Goal: Task Accomplishment & Management: Manage account settings

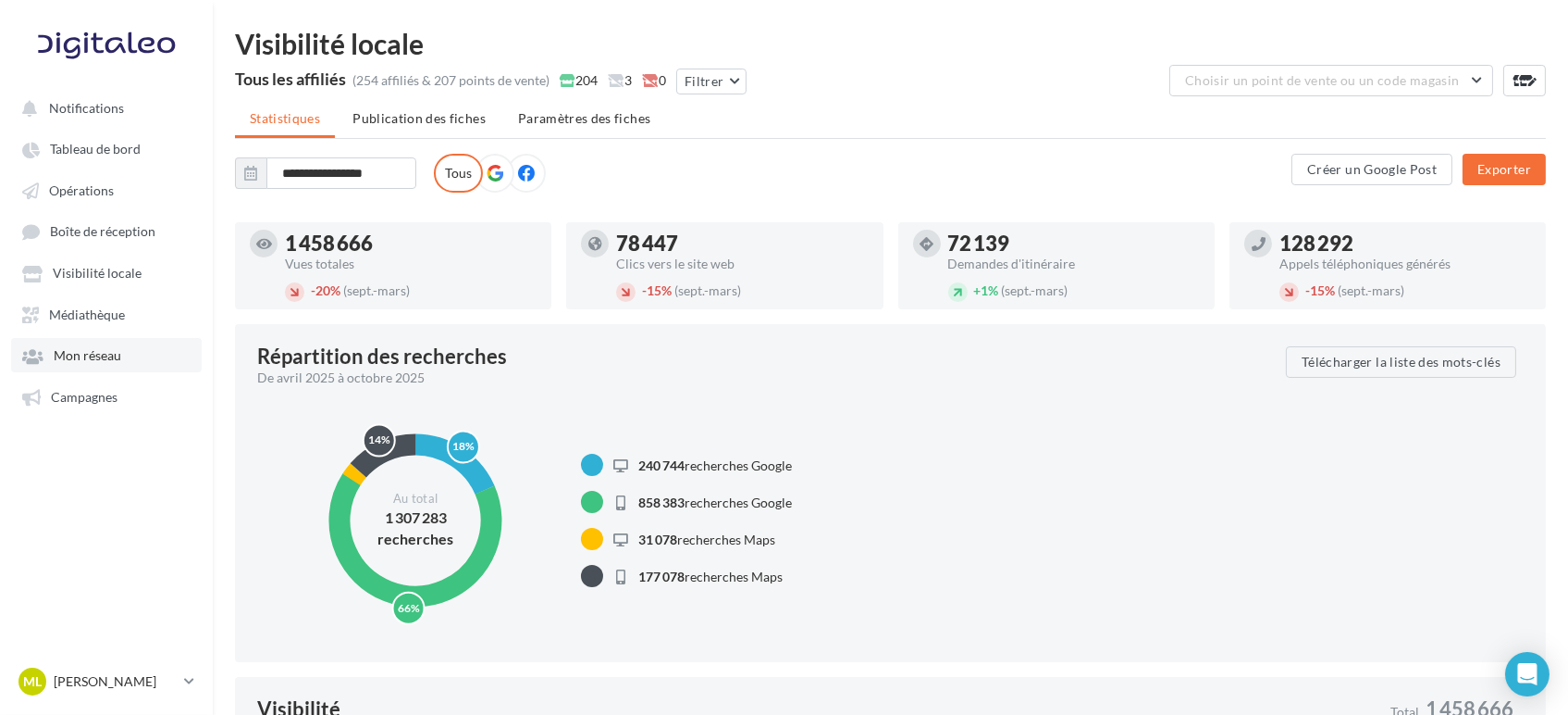
click at [81, 341] on link "Mon réseau" at bounding box center [106, 354] width 190 height 33
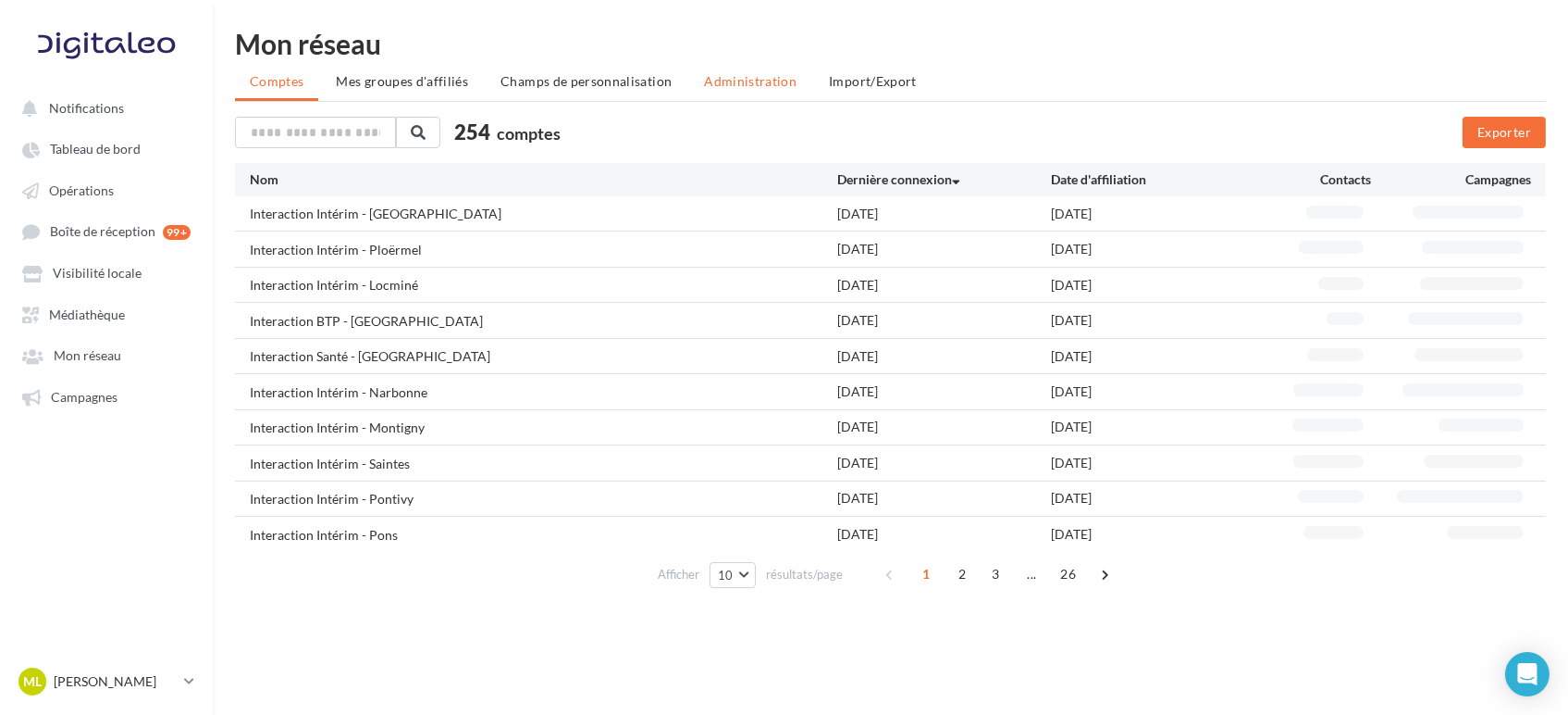
click at [718, 89] on li "Administration" at bounding box center [750, 81] width 122 height 33
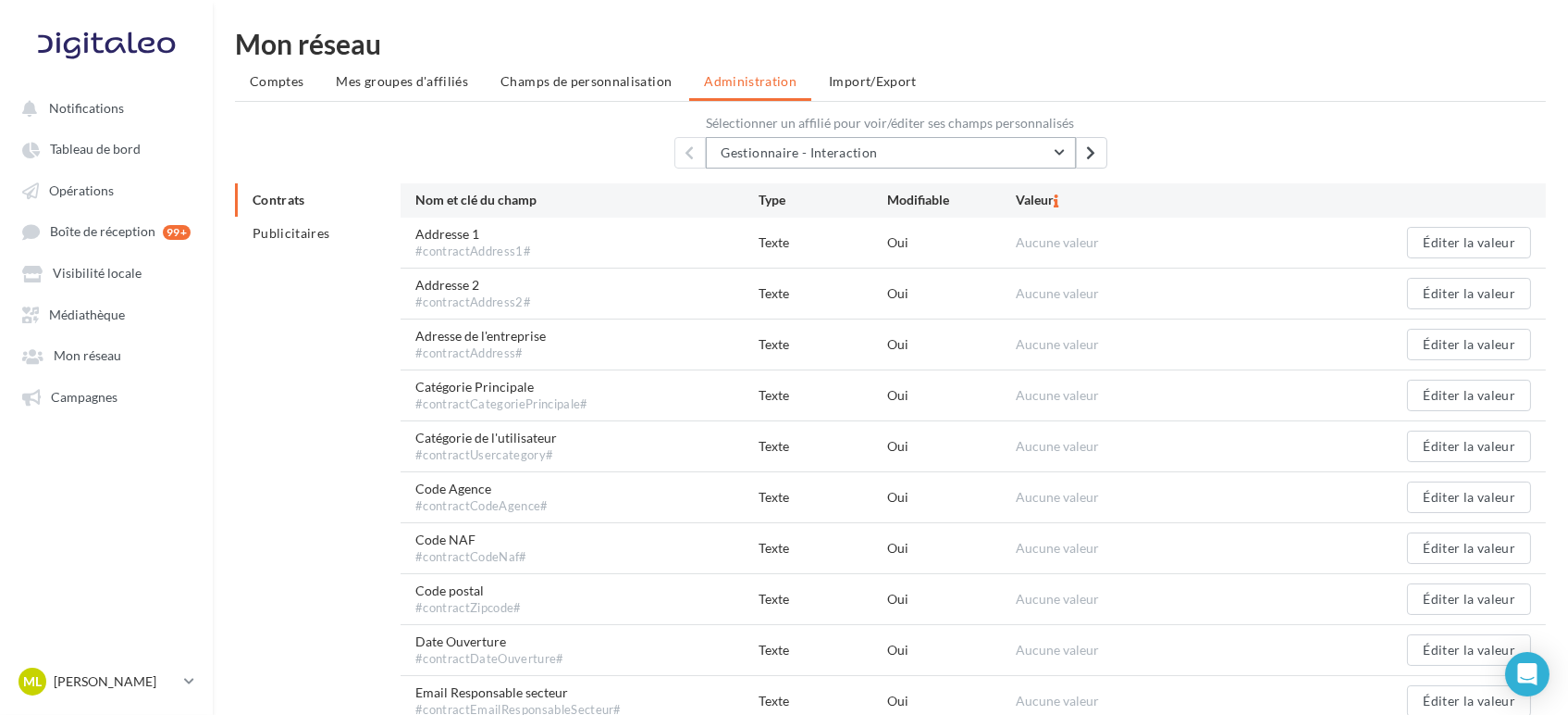
click at [750, 147] on span "Gestionnaire - Interaction" at bounding box center [800, 152] width 157 height 15
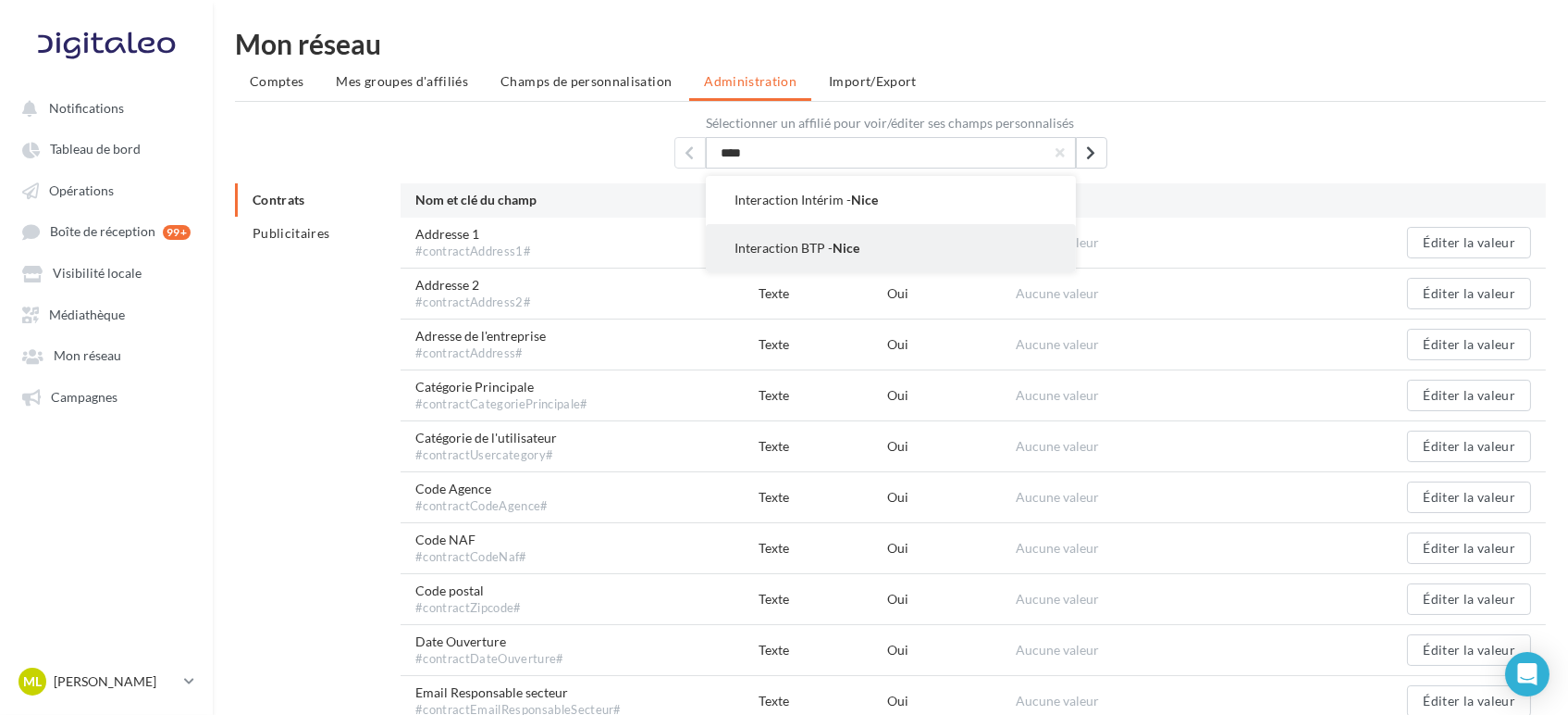
type input "****"
click at [787, 242] on span "Interaction BTP - Nice" at bounding box center [798, 248] width 125 height 15
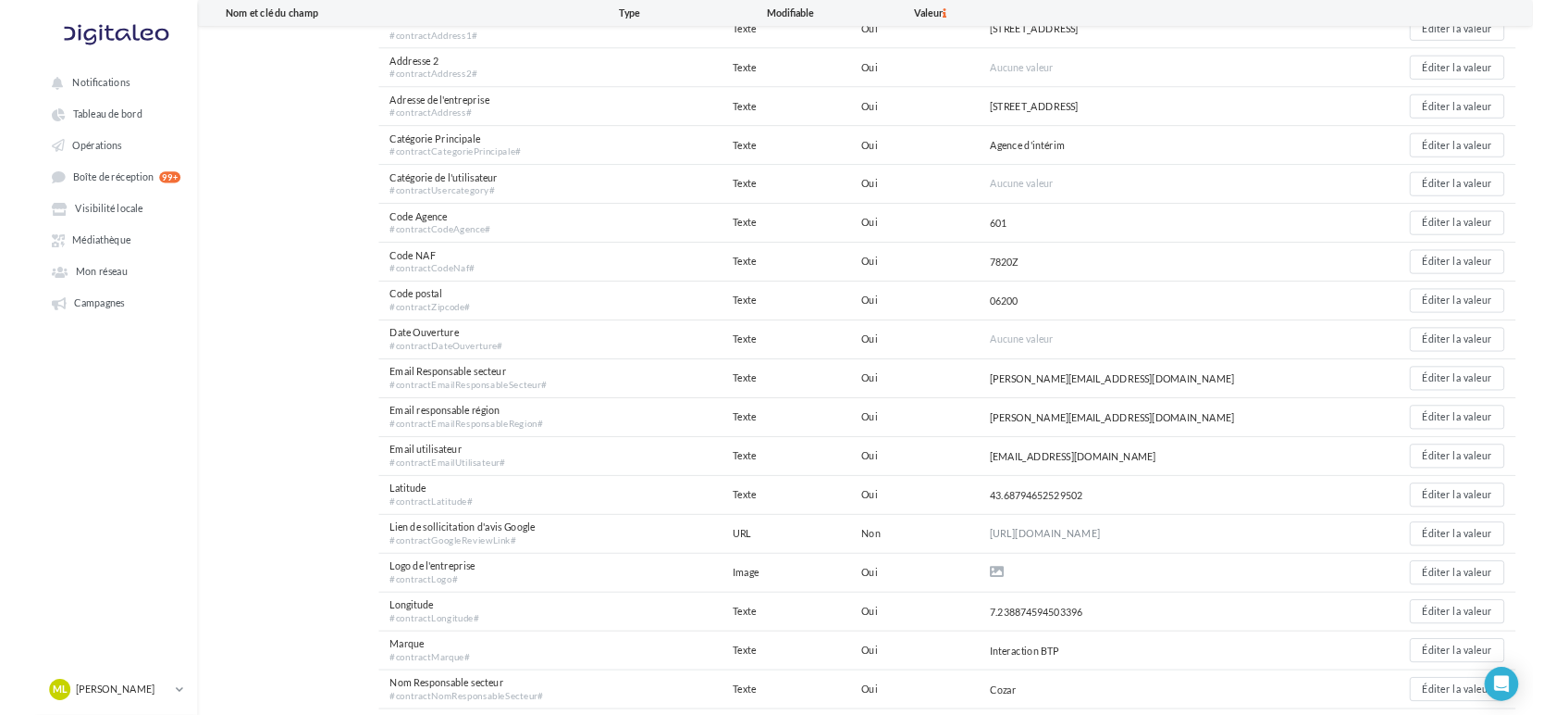
scroll to position [308, 0]
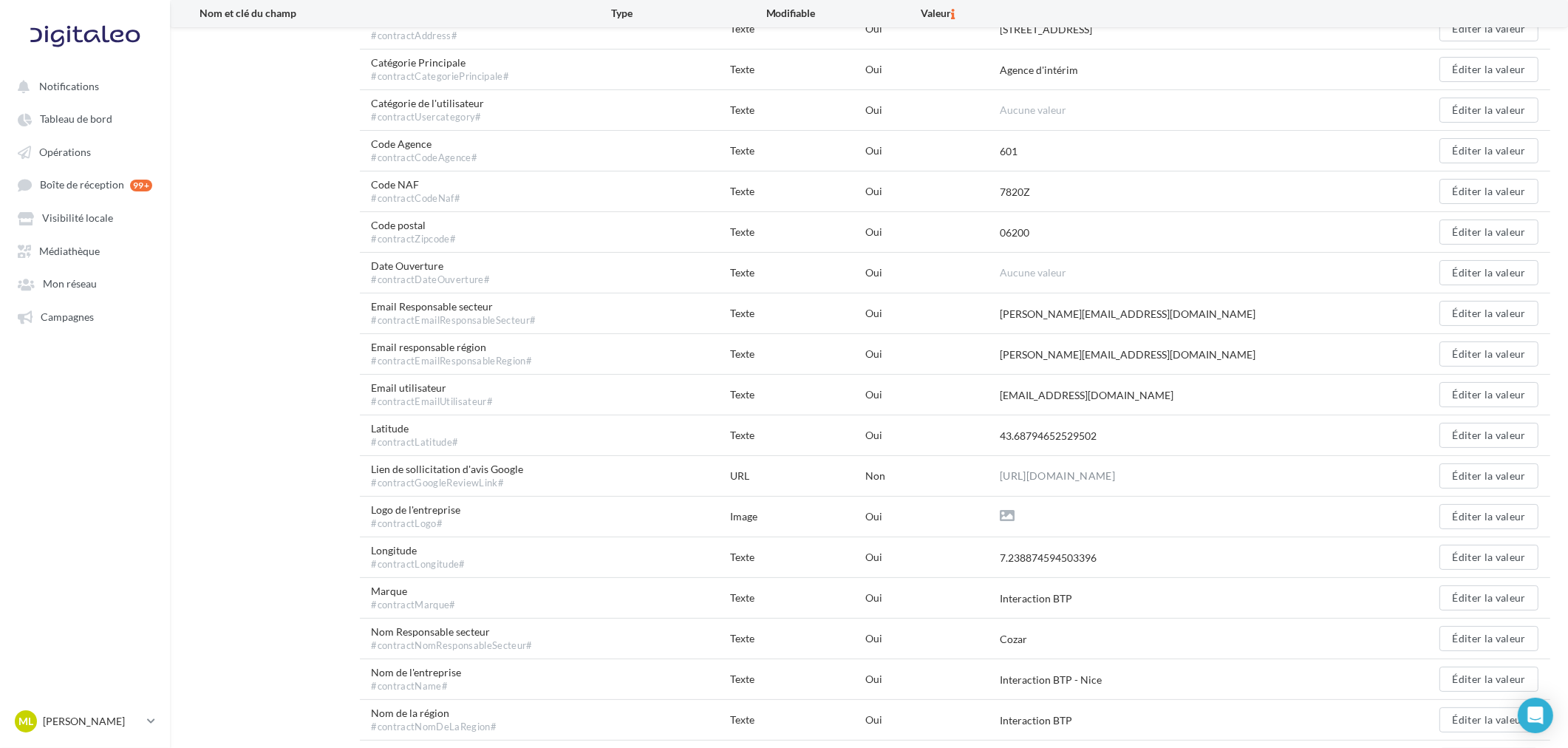
drag, startPoint x: 1101, startPoint y: 456, endPoint x: 997, endPoint y: 458, distance: 104.0
click at [997, 456] on div "Latitude #contractLatitude# Texte Oui 43.68794652529502 Éditer la valeur" at bounding box center [955, 435] width 1191 height 40
copy div "43.68794652529502"
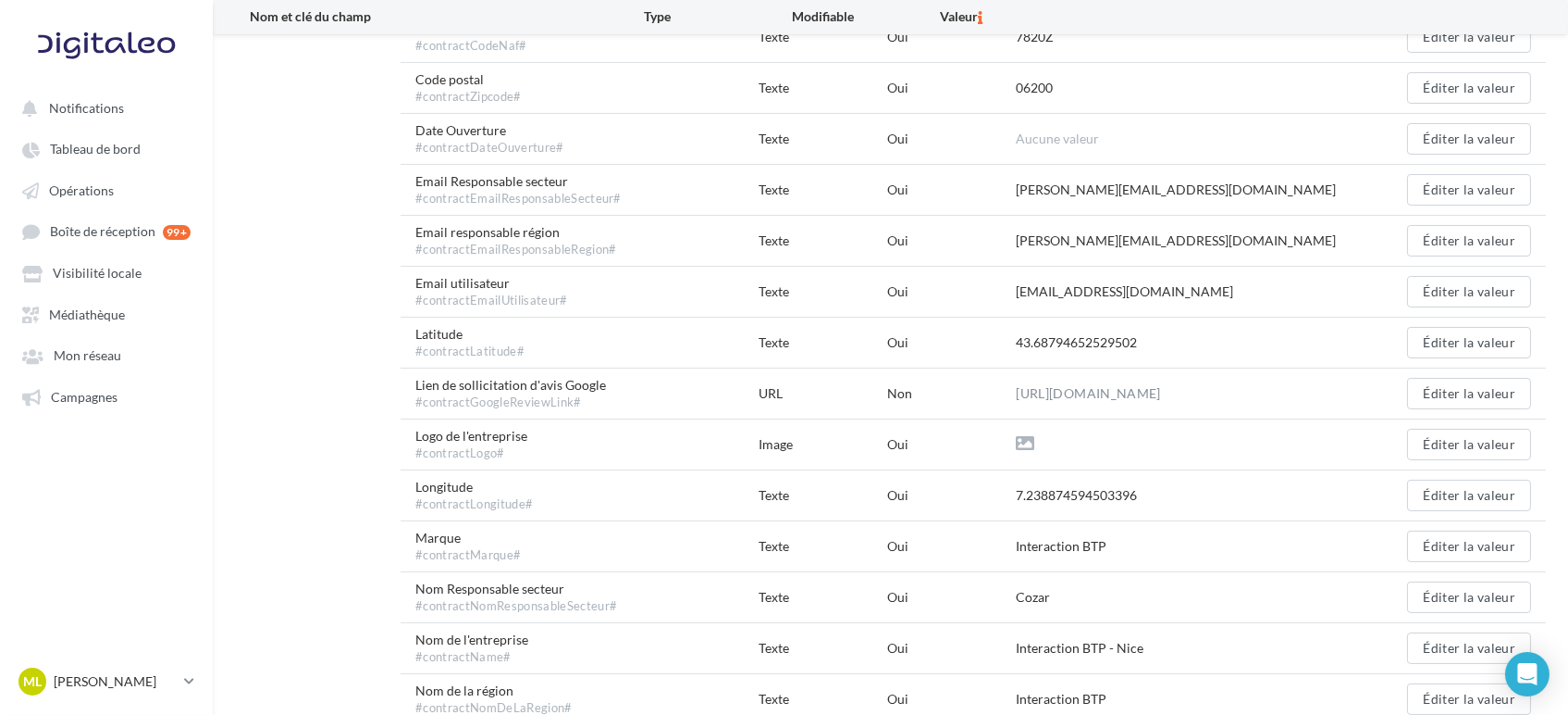
scroll to position [513, 0]
drag, startPoint x: 1166, startPoint y: 488, endPoint x: 999, endPoint y: 494, distance: 167.1
click at [999, 494] on div "Longitude #contractLongitude# Texte Oui 7.238874594503396 Éditer la valeur" at bounding box center [973, 493] width 1146 height 50
copy div "7.238874594503396"
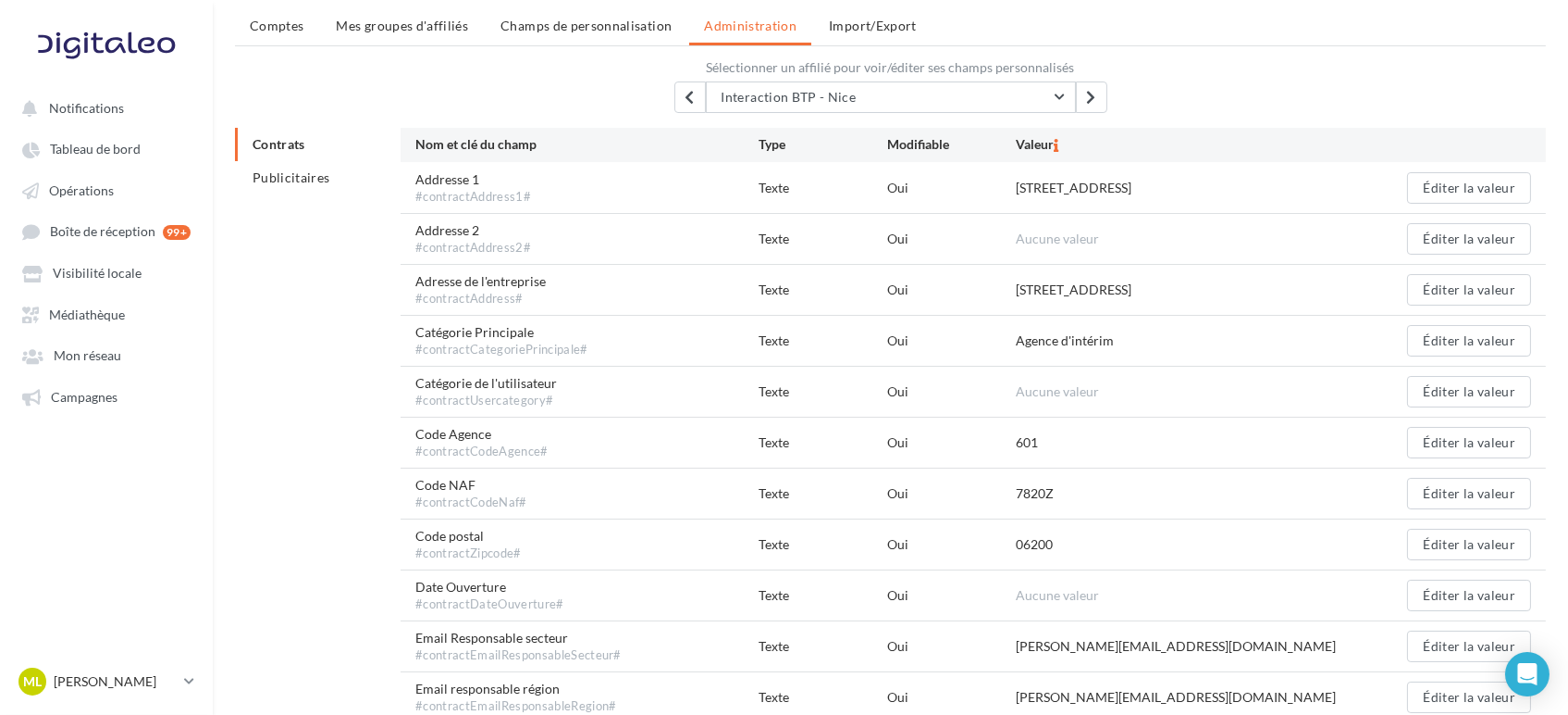
scroll to position [30, 0]
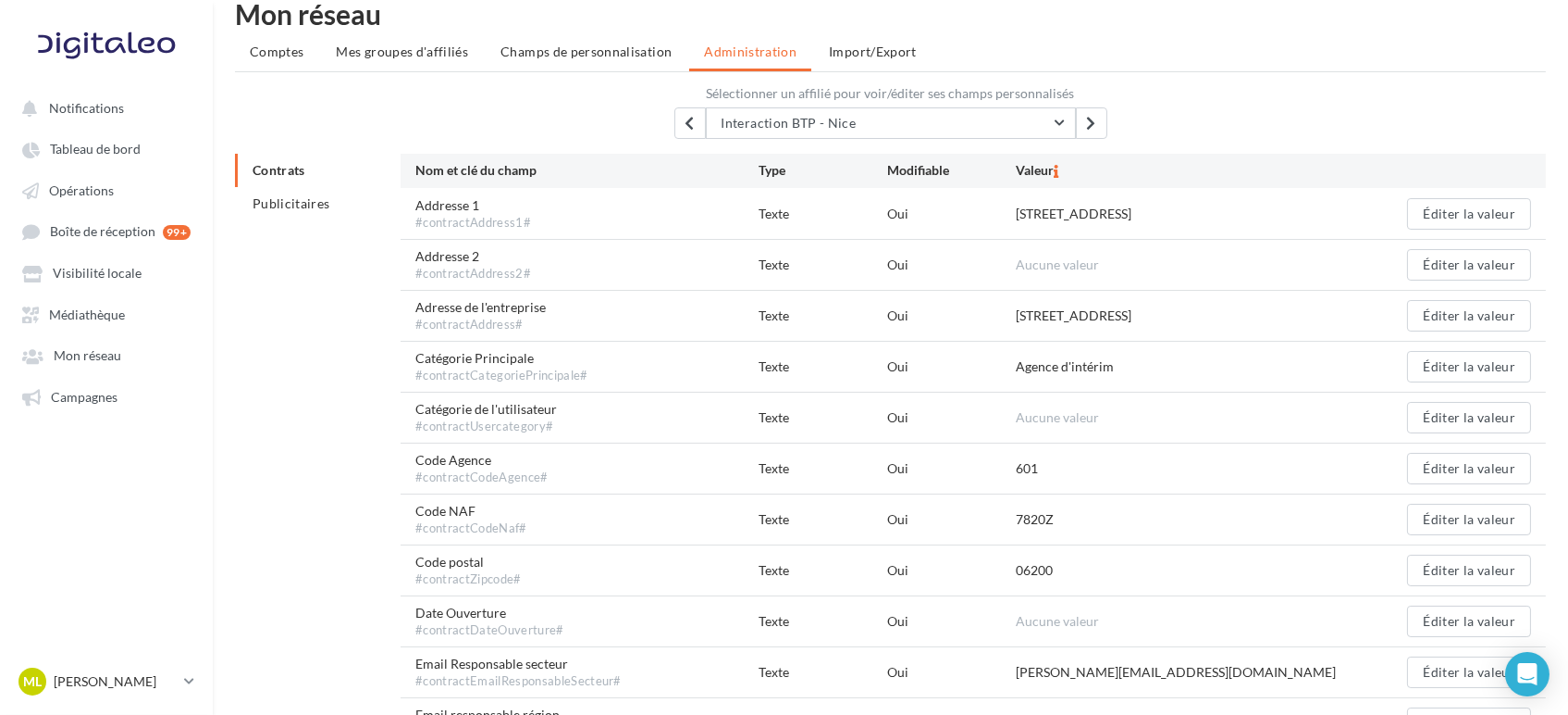
drag, startPoint x: 1163, startPoint y: 311, endPoint x: 1015, endPoint y: 320, distance: 148.3
click at [1016, 320] on div "[STREET_ADDRESS]" at bounding box center [1073, 315] width 116 height 18
copy div "[STREET_ADDRESS]"
drag, startPoint x: 1199, startPoint y: 314, endPoint x: 1168, endPoint y: 316, distance: 31.1
click at [1131, 316] on div "[STREET_ADDRESS]" at bounding box center [1073, 315] width 116 height 18
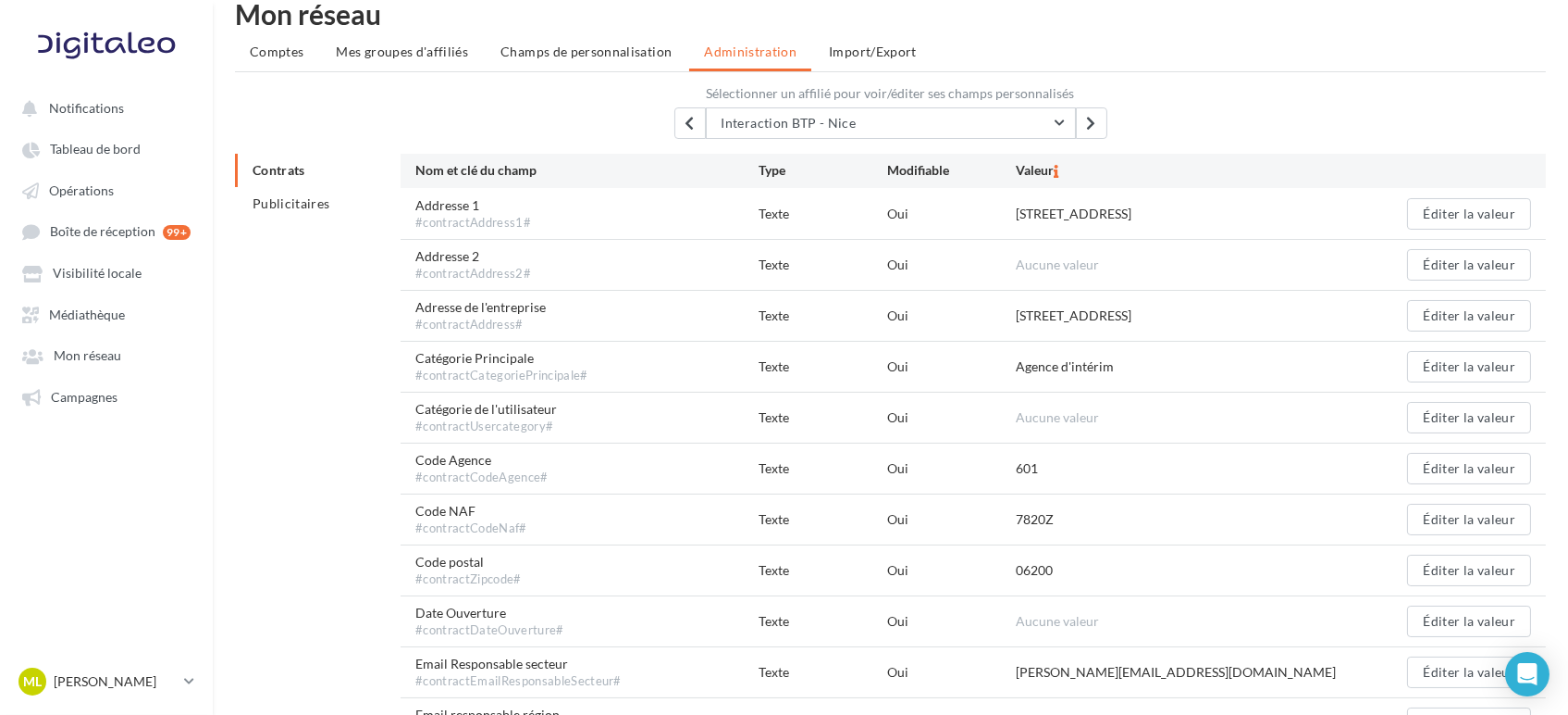
copy div "06200"
click at [1239, 318] on div "[STREET_ADDRESS]" at bounding box center [1187, 315] width 343 height 19
drag, startPoint x: 1235, startPoint y: 317, endPoint x: 1206, endPoint y: 317, distance: 29.0
click at [1206, 317] on div "[STREET_ADDRESS]" at bounding box center [1187, 315] width 343 height 19
copy div "Nice"
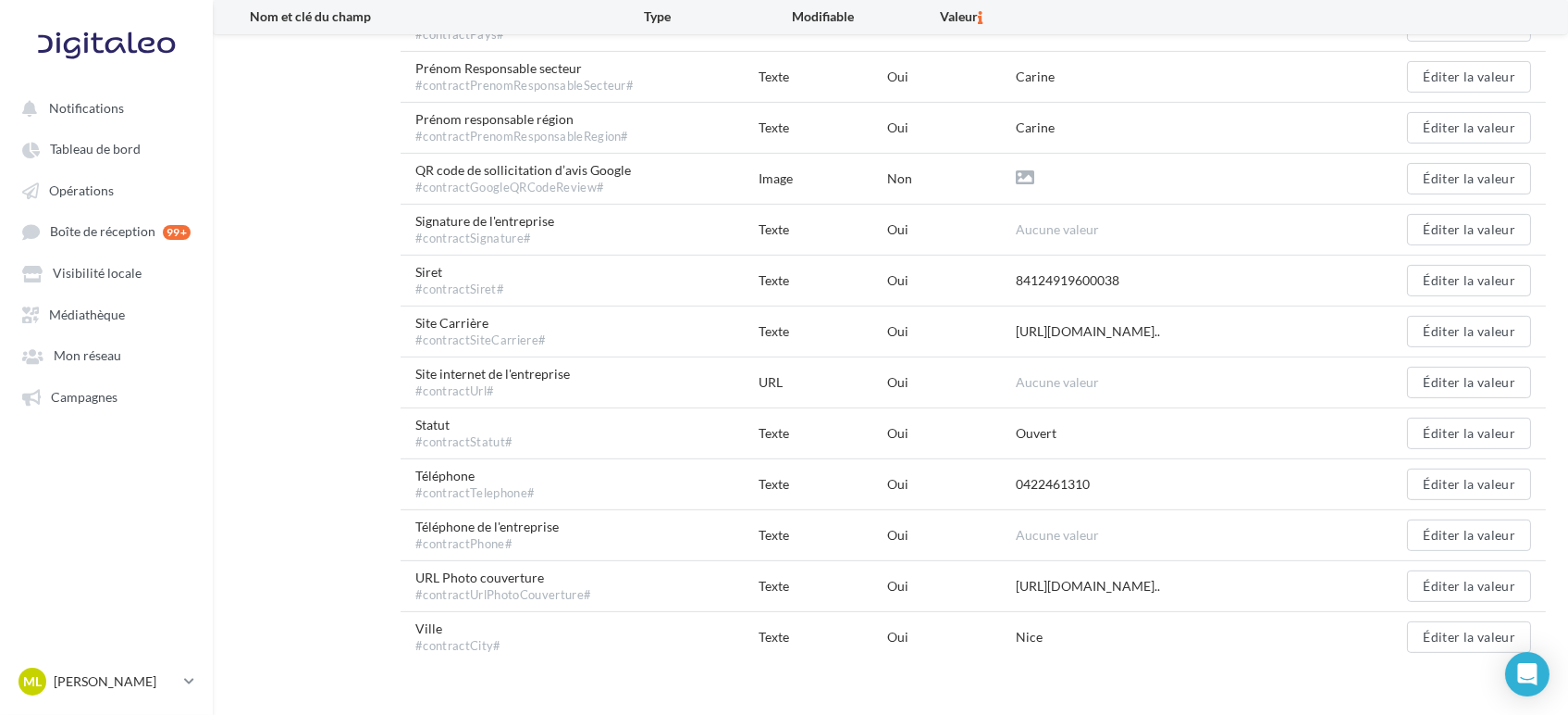
scroll to position [1366, 0]
